Goal: Task Accomplishment & Management: Manage account settings

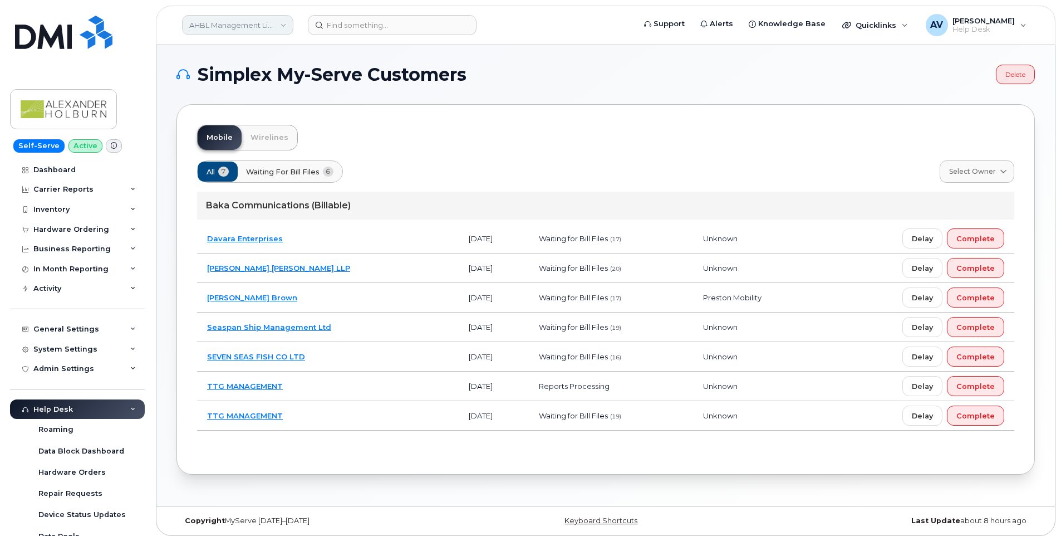
click at [283, 27] on link "AHBL Management Limited Partnership" at bounding box center [237, 25] width 111 height 20
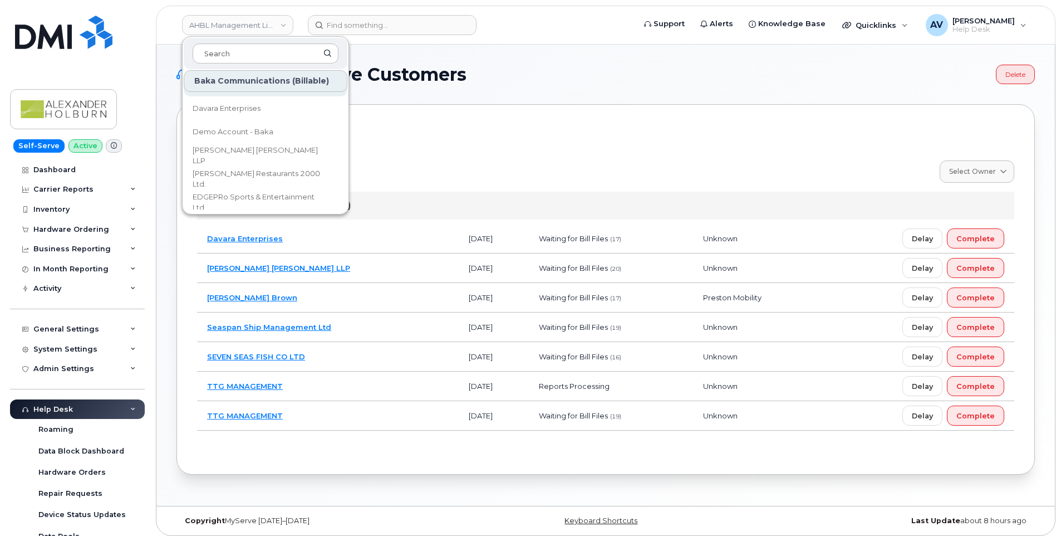
scroll to position [111, 0]
click at [273, 177] on link "Fission Uranium Corp." at bounding box center [266, 181] width 164 height 22
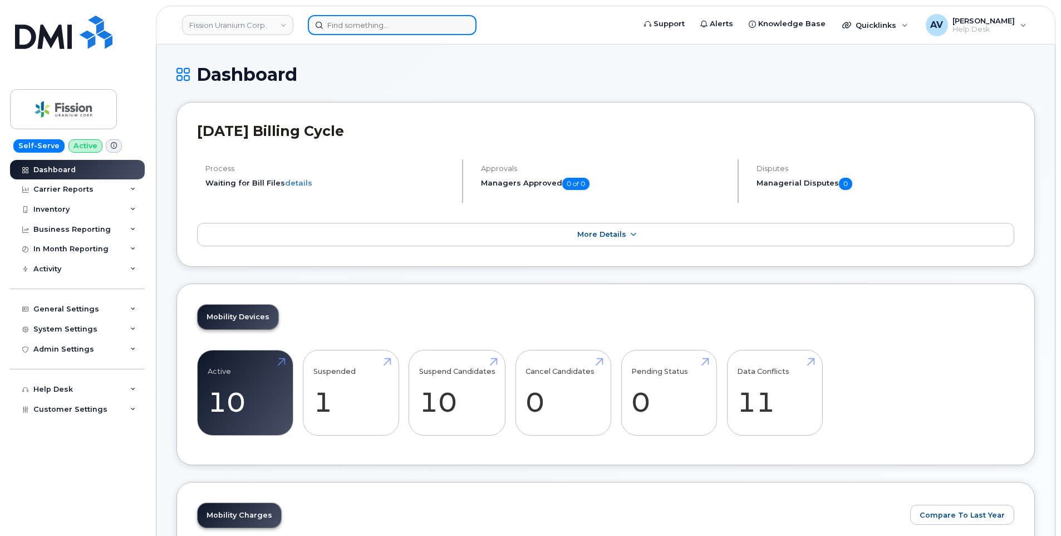
click at [347, 24] on input at bounding box center [392, 25] width 169 height 20
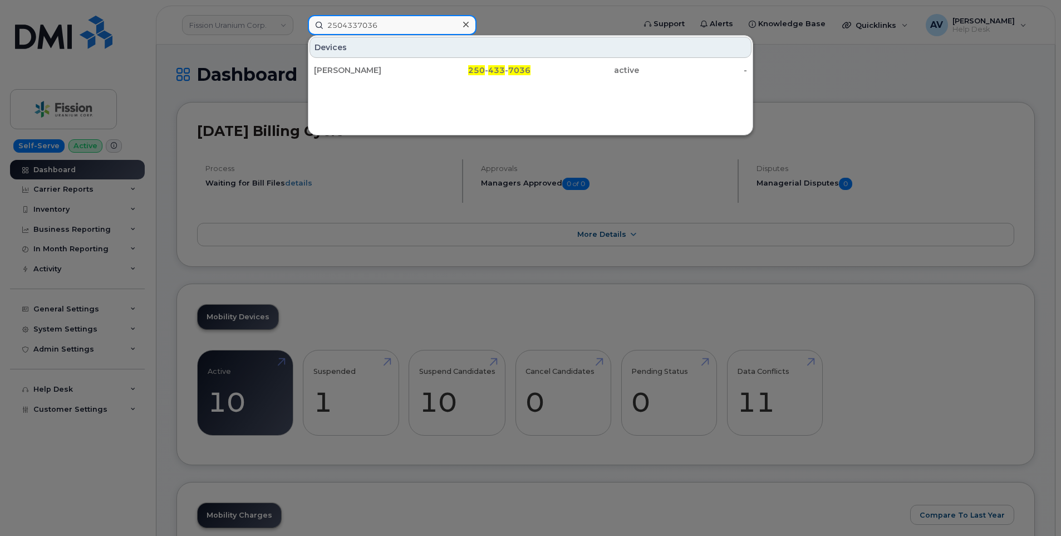
type input "2504337036"
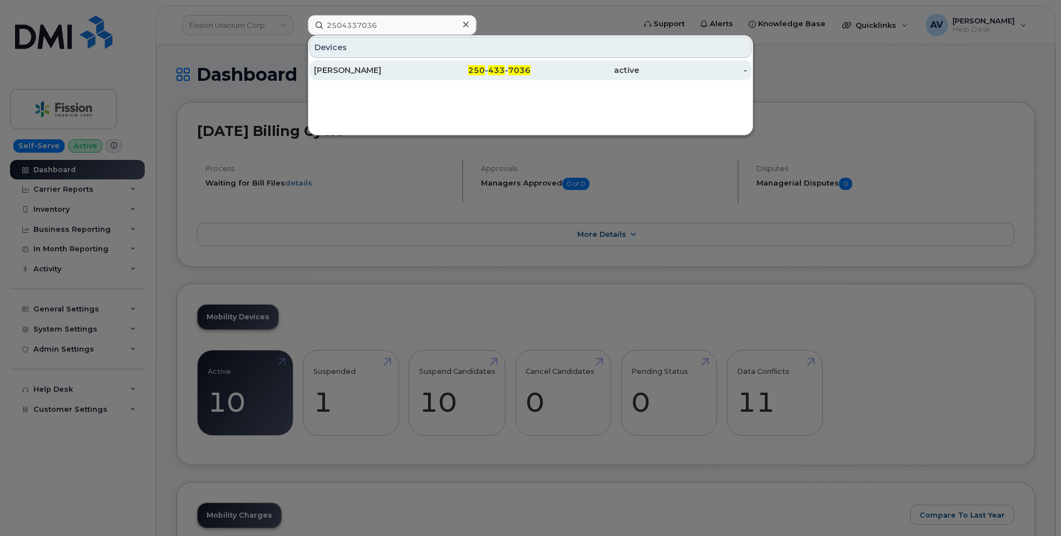
click at [538, 66] on div "active" at bounding box center [585, 70] width 109 height 11
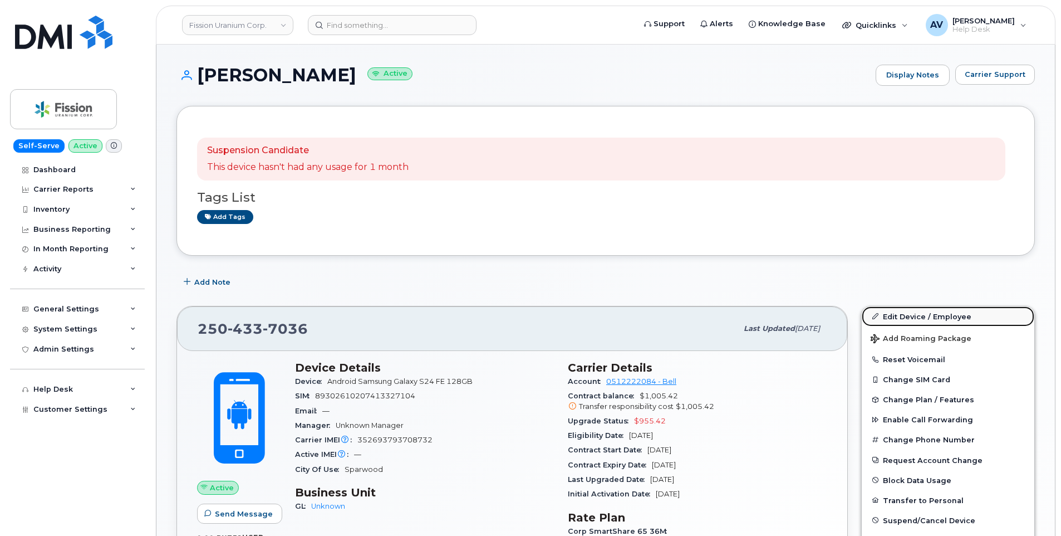
click at [902, 315] on link "Edit Device / Employee" at bounding box center [948, 316] width 173 height 20
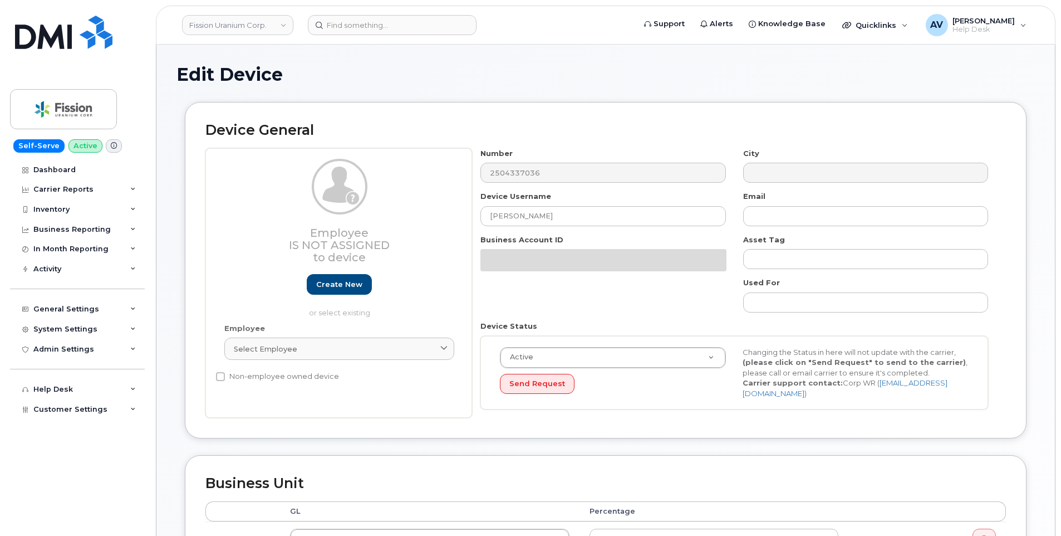
select select "14582"
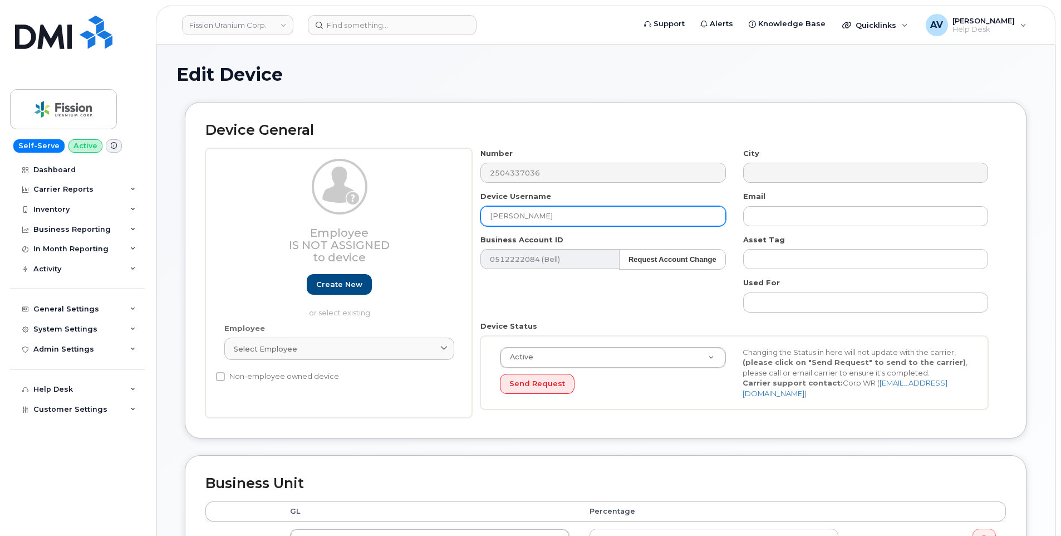
click at [546, 212] on input "[PERSON_NAME]" at bounding box center [603, 216] width 245 height 20
drag, startPoint x: 556, startPoint y: 212, endPoint x: 394, endPoint y: 212, distance: 162.6
click at [399, 212] on div "Employee Is not assigned to device Create new or select existing Employee Selec…" at bounding box center [605, 283] width 801 height 270
drag, startPoint x: 581, startPoint y: 216, endPoint x: 416, endPoint y: 209, distance: 165.0
click at [418, 209] on div "Employee Is not assigned to device Create new or select existing Employee Selec…" at bounding box center [605, 283] width 801 height 270
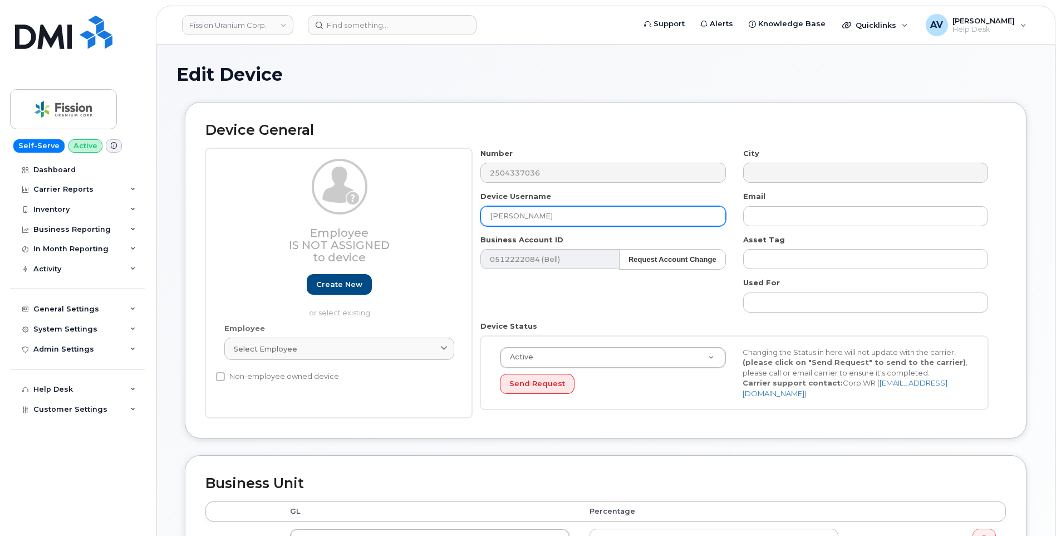
paste input "Kanan Sarioglu"
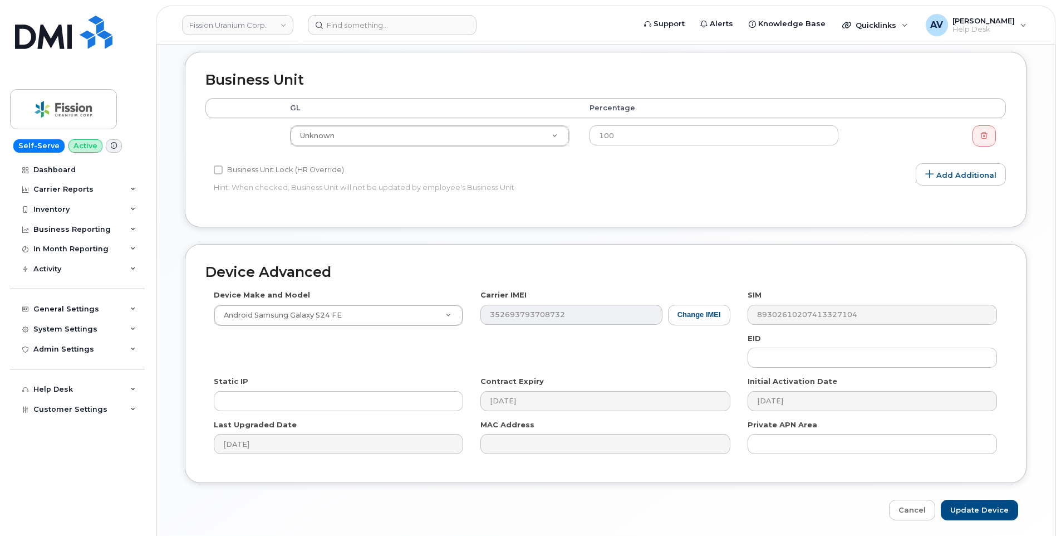
scroll to position [439, 0]
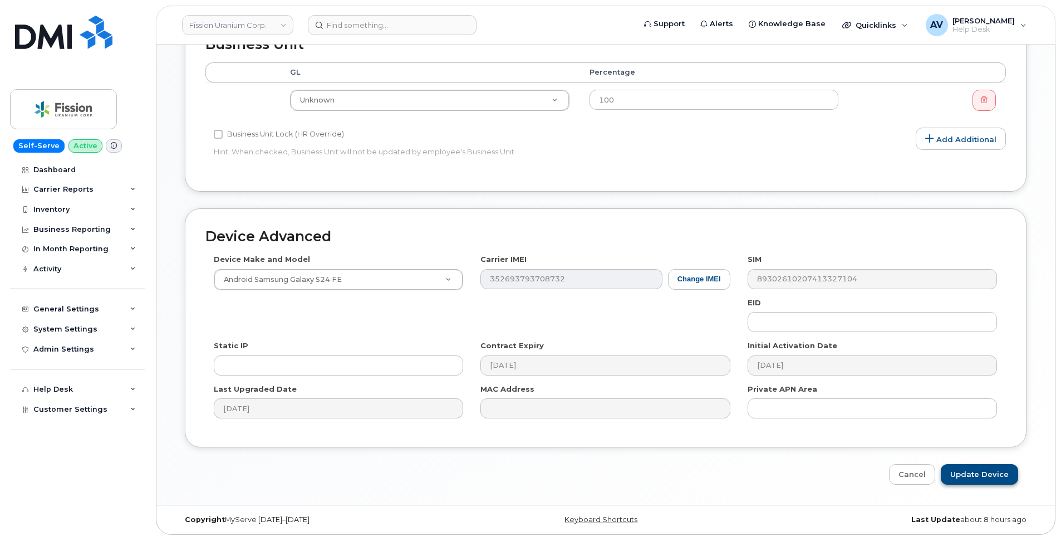
type input "[PERSON_NAME]"
click at [964, 464] on input "Update Device" at bounding box center [979, 474] width 77 height 21
type input "Saving..."
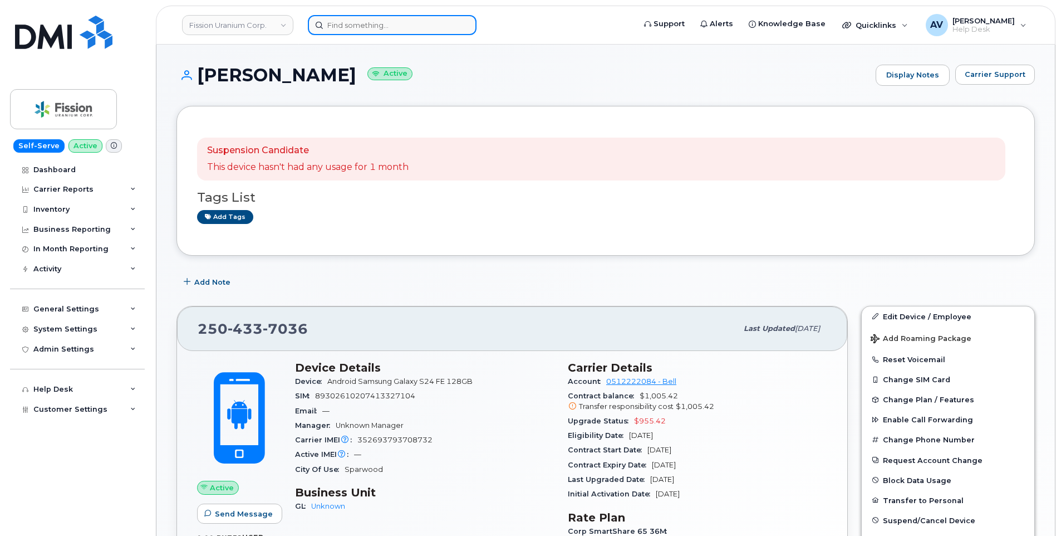
click at [351, 25] on input at bounding box center [392, 25] width 169 height 20
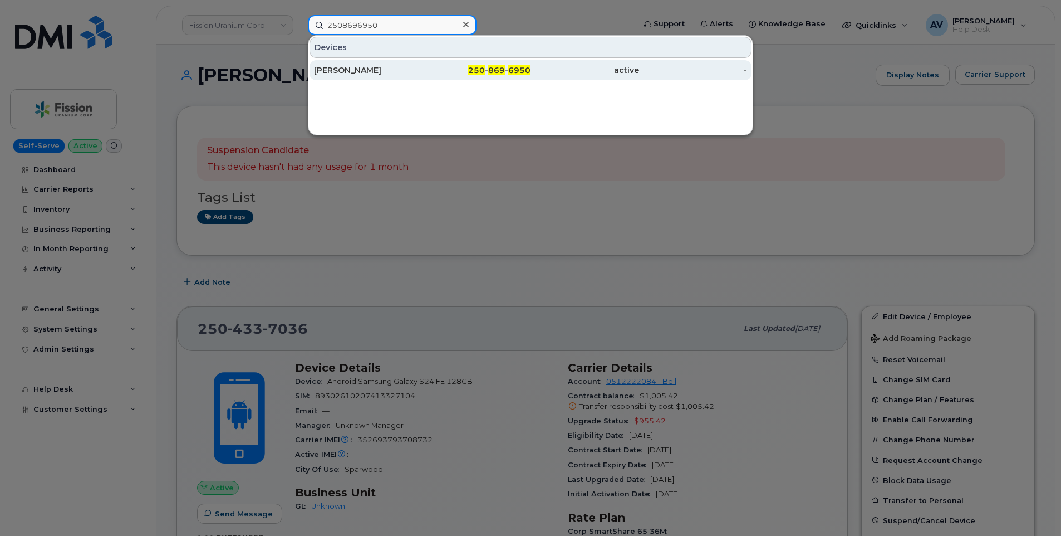
type input "2508696950"
click at [395, 71] on div "Zahra Camouei" at bounding box center [368, 70] width 109 height 11
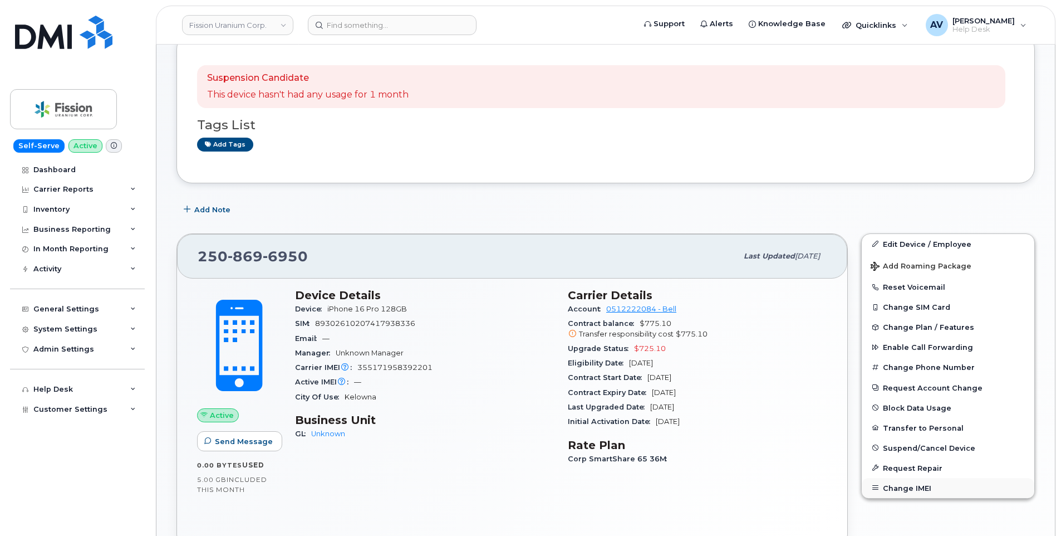
scroll to position [56, 0]
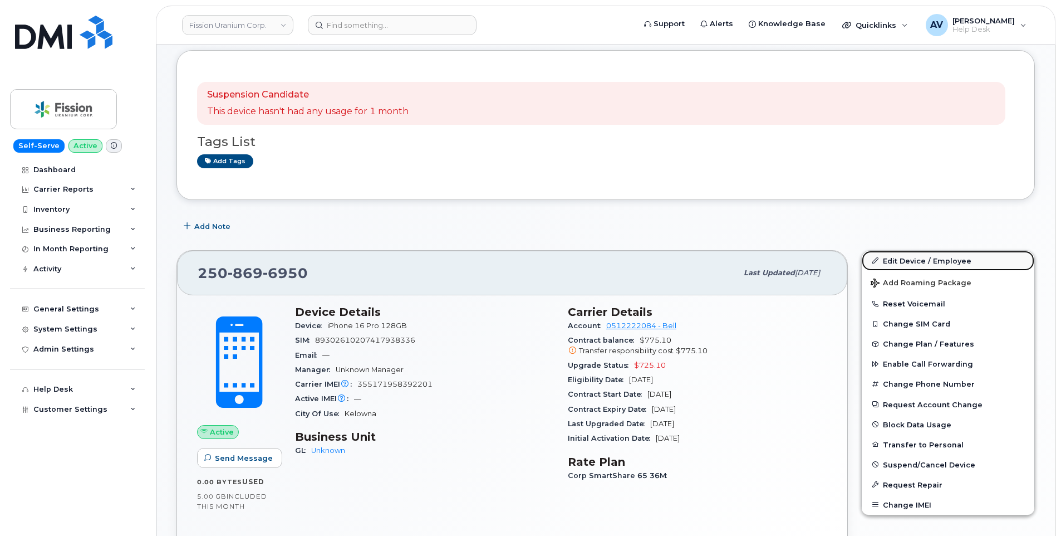
click at [897, 261] on link "Edit Device / Employee" at bounding box center [948, 261] width 173 height 20
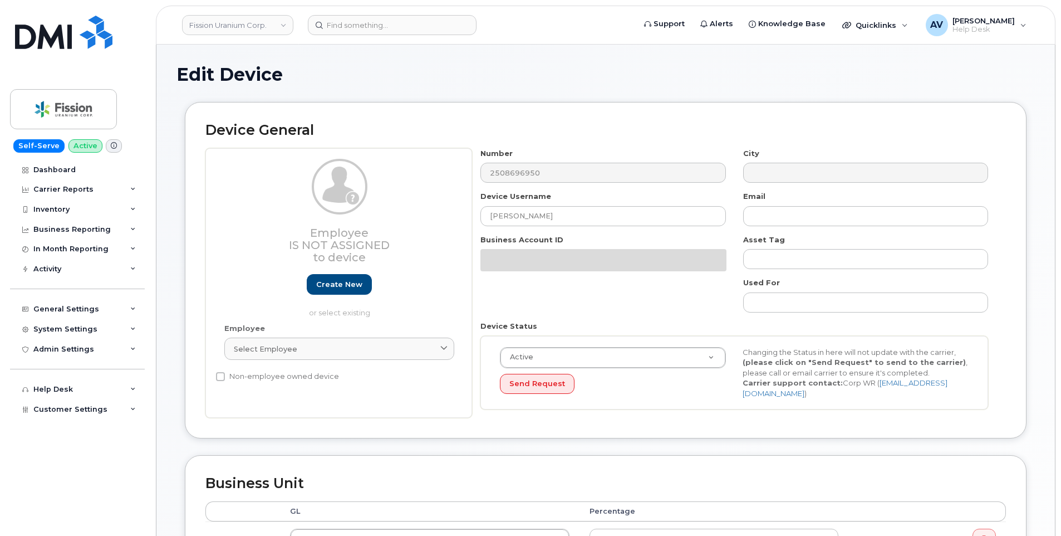
select select "14582"
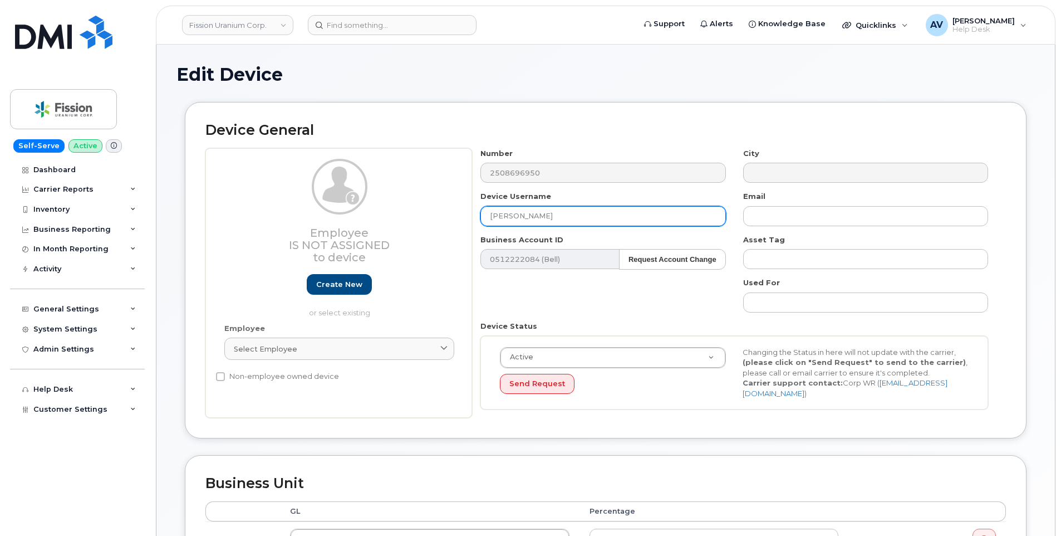
click at [562, 225] on input "[PERSON_NAME]" at bounding box center [603, 216] width 245 height 20
drag, startPoint x: 569, startPoint y: 216, endPoint x: 445, endPoint y: 203, distance: 124.2
click at [456, 203] on div "Employee Is not assigned to device Create new or select existing Employee Selec…" at bounding box center [605, 283] width 801 height 270
paste input "Naomi Stumborg"
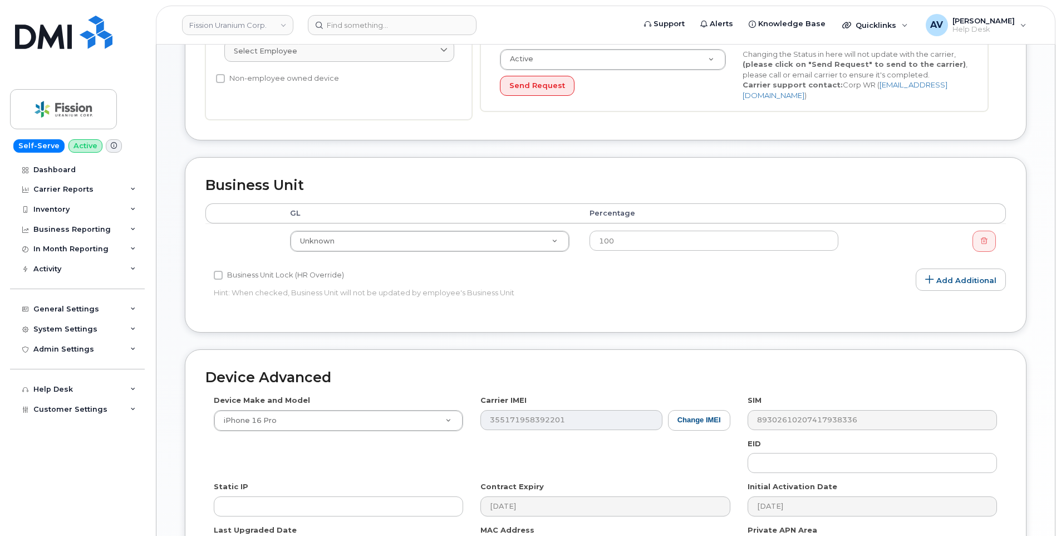
scroll to position [439, 0]
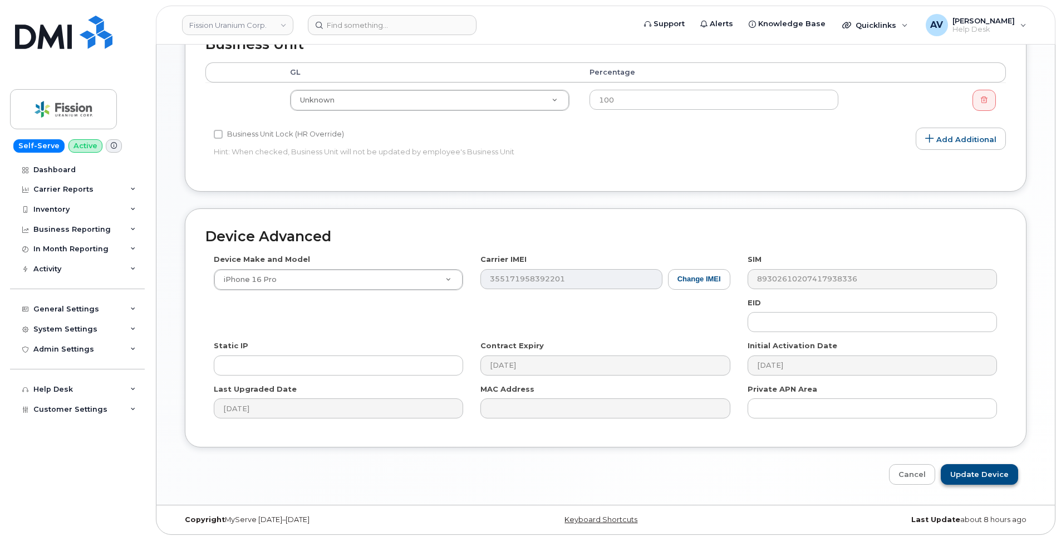
type input "[PERSON_NAME]"
click at [970, 468] on input "Update Device" at bounding box center [979, 474] width 77 height 21
type input "Saving..."
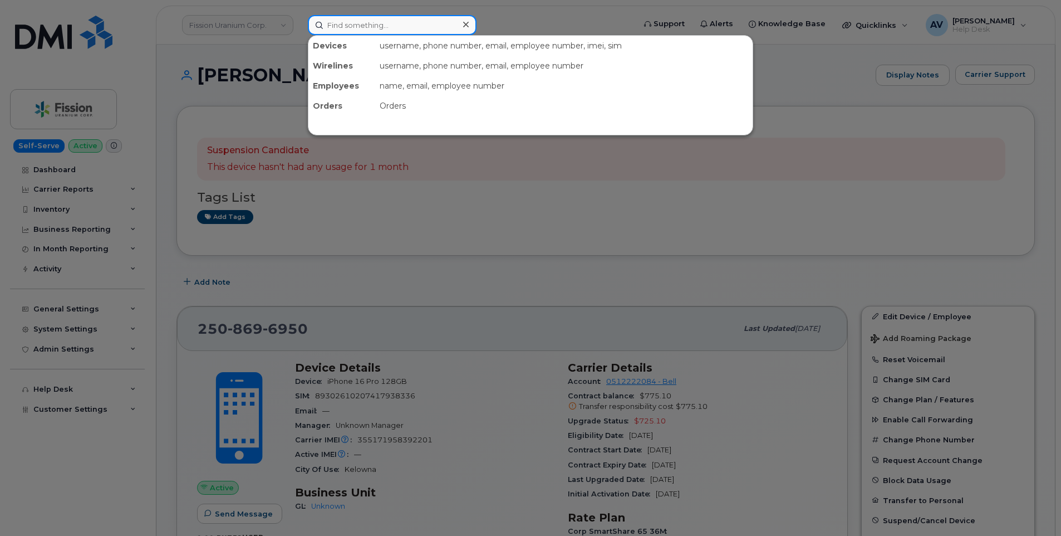
drag, startPoint x: 408, startPoint y: 28, endPoint x: 292, endPoint y: 61, distance: 120.5
click at [408, 28] on input at bounding box center [392, 25] width 169 height 20
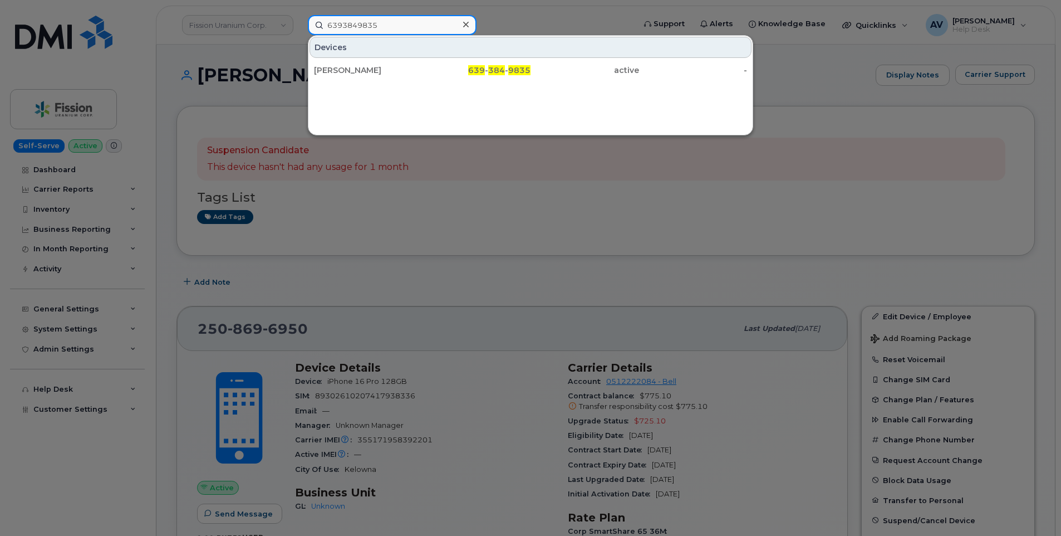
type input "6393849835"
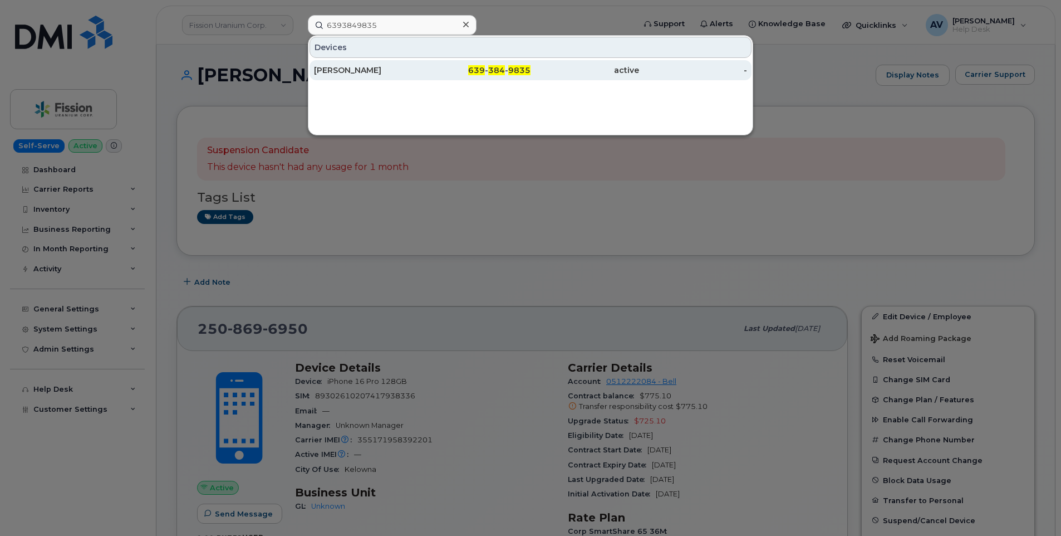
click at [559, 70] on div "active" at bounding box center [585, 70] width 109 height 11
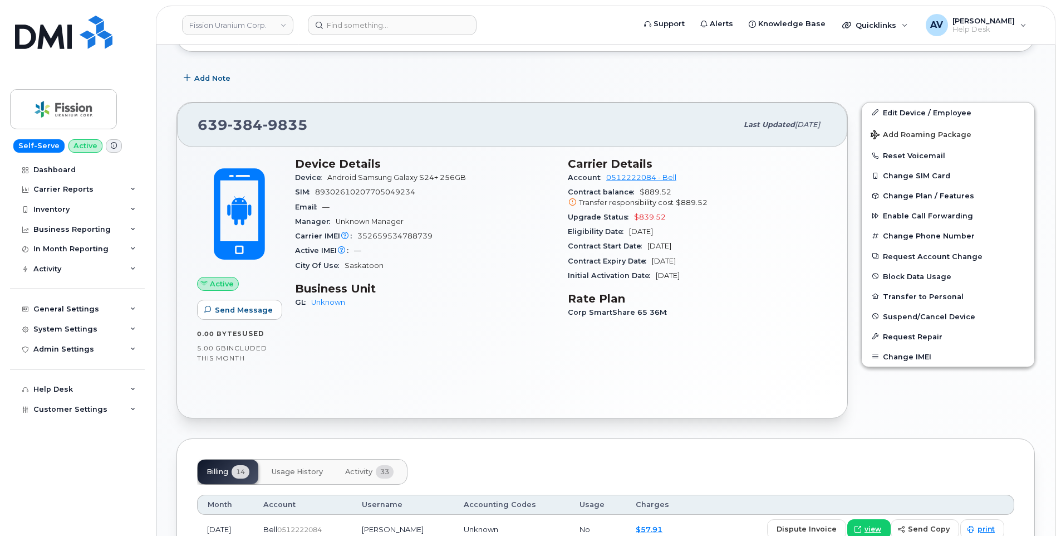
scroll to position [223, 0]
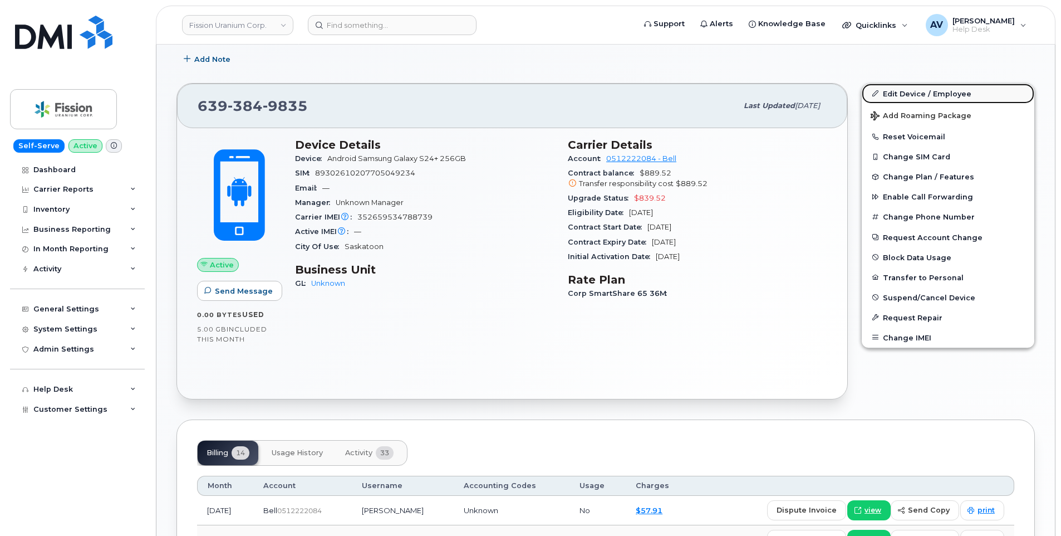
click at [942, 94] on link "Edit Device / Employee" at bounding box center [948, 94] width 173 height 20
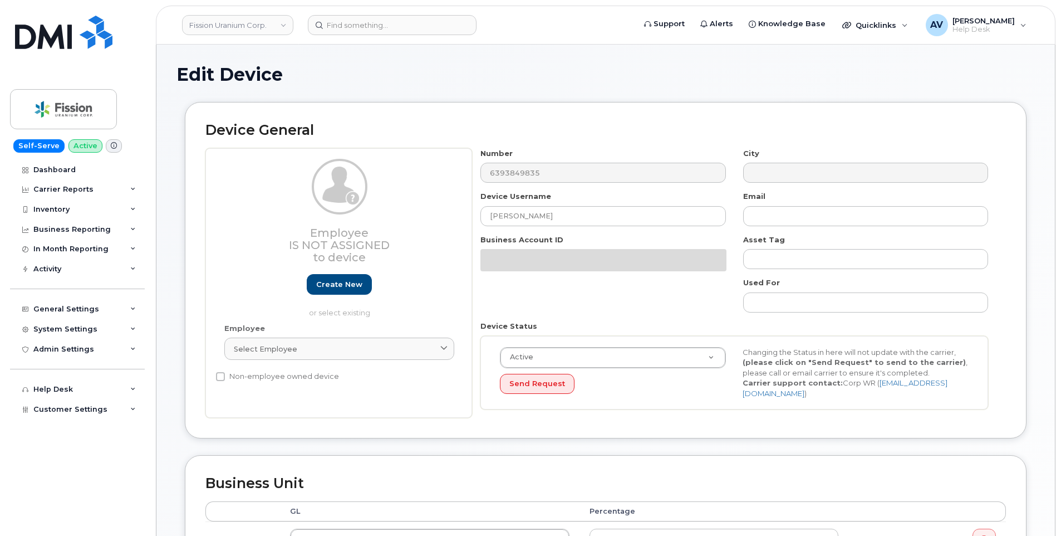
select select "14582"
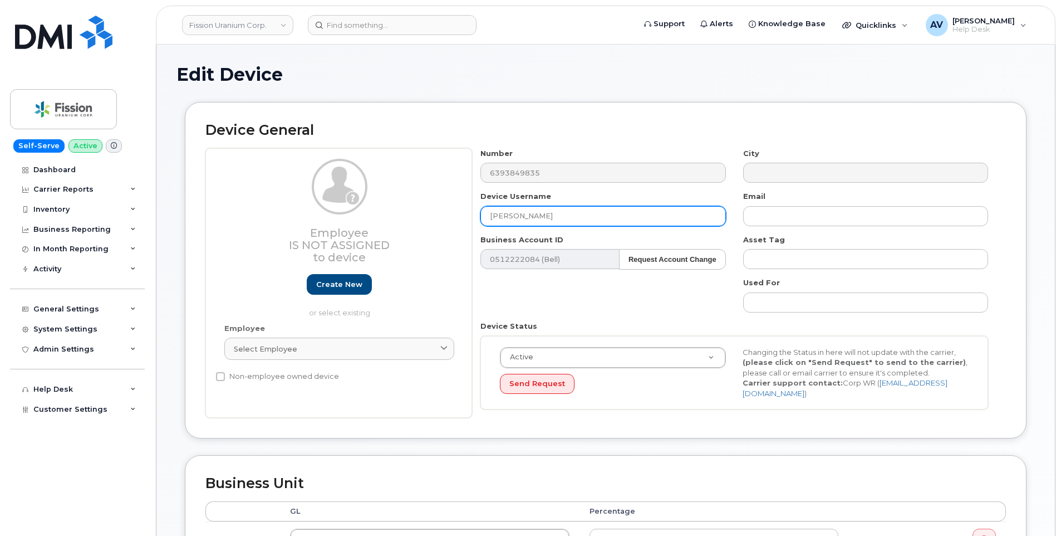
drag, startPoint x: 579, startPoint y: 223, endPoint x: 270, endPoint y: 199, distance: 310.0
click at [295, 198] on div "Employee Is not assigned to device Create new or select existing Employee Selec…" at bounding box center [605, 283] width 801 height 270
paste input "[PERSON_NAME]"
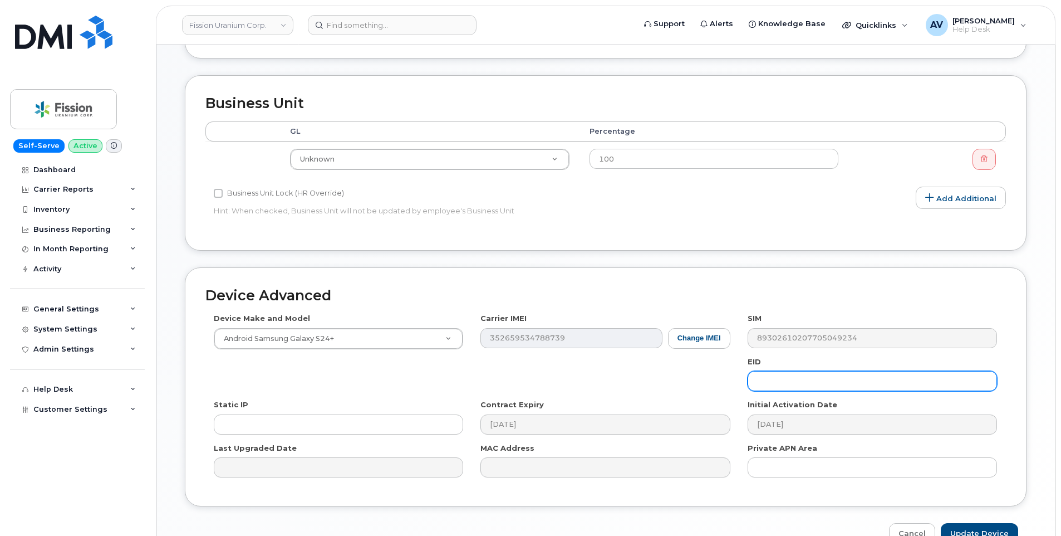
scroll to position [439, 0]
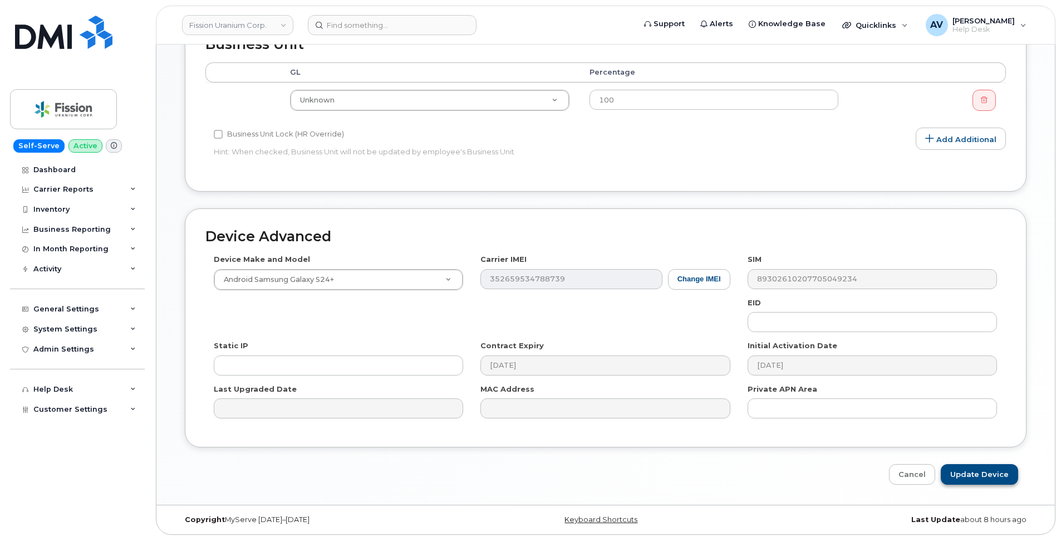
type input "[PERSON_NAME]"
click at [976, 470] on input "Update Device" at bounding box center [979, 474] width 77 height 21
type input "Saving..."
